Goal: Information Seeking & Learning: Learn about a topic

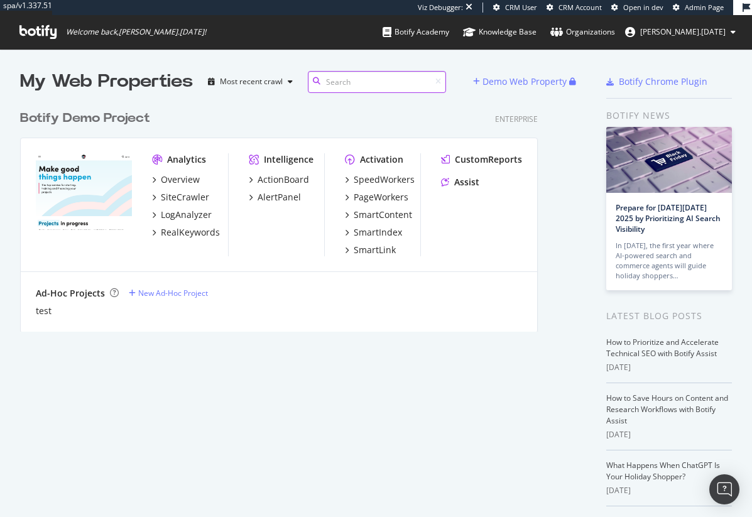
scroll to position [228, 537]
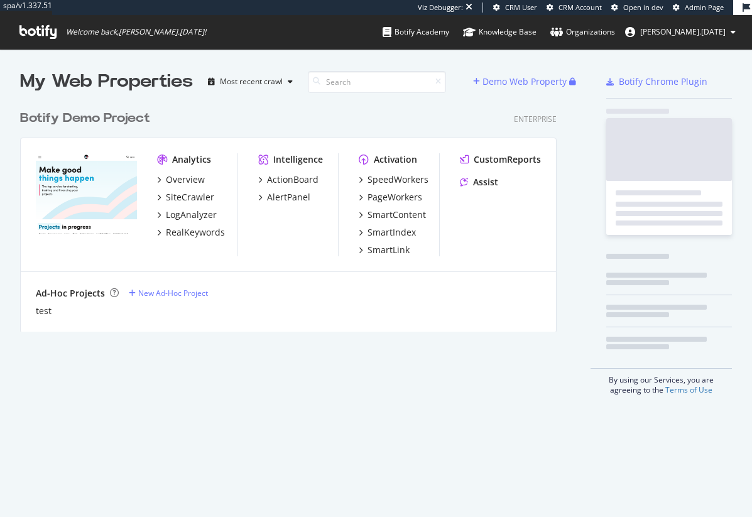
scroll to position [507, 733]
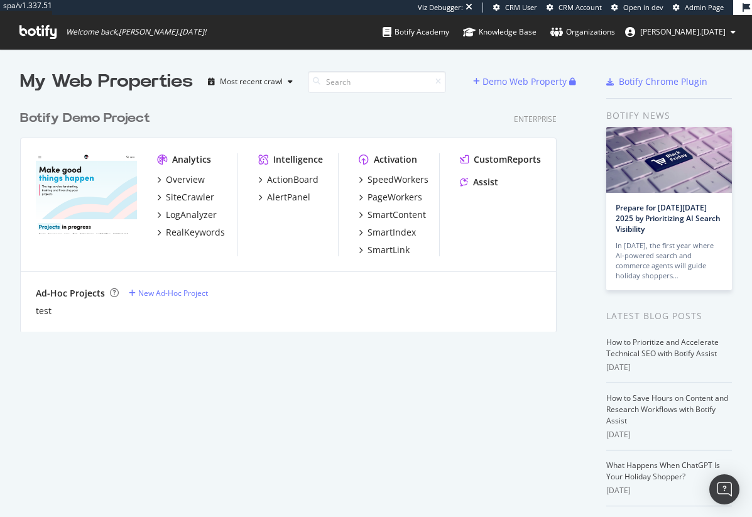
drag, startPoint x: 107, startPoint y: 315, endPoint x: 108, endPoint y: 247, distance: 68.5
click at [107, 315] on div "test" at bounding box center [288, 311] width 505 height 13
click at [179, 198] on div "SiteCrawler" at bounding box center [190, 197] width 48 height 13
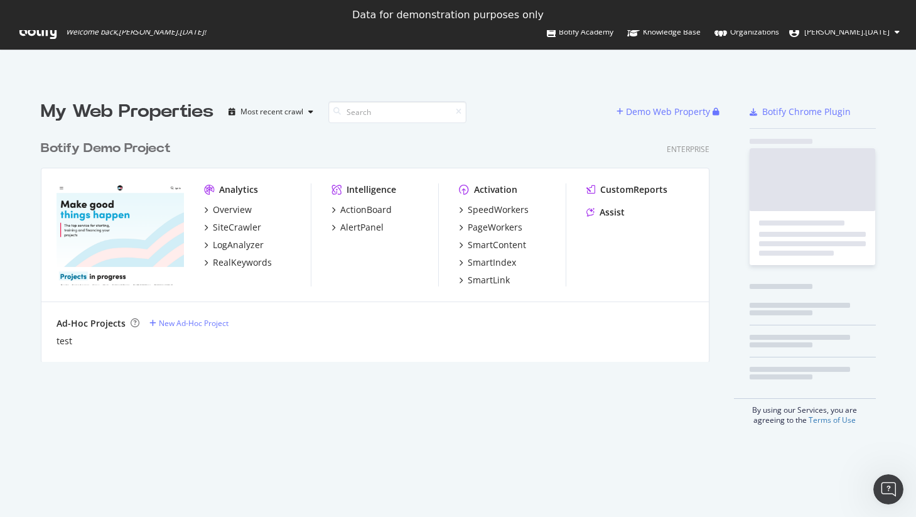
scroll to position [507, 897]
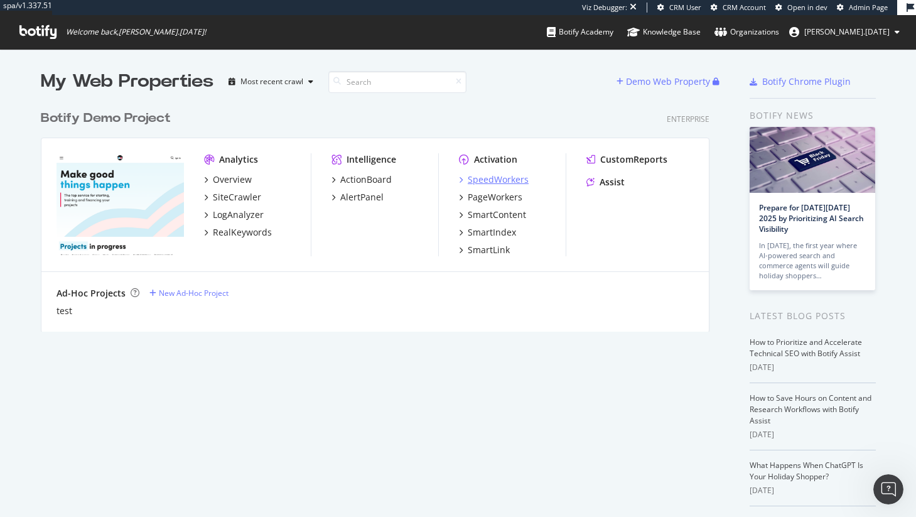
click at [487, 178] on div "SpeedWorkers" at bounding box center [498, 179] width 61 height 13
